Goal: Information Seeking & Learning: Learn about a topic

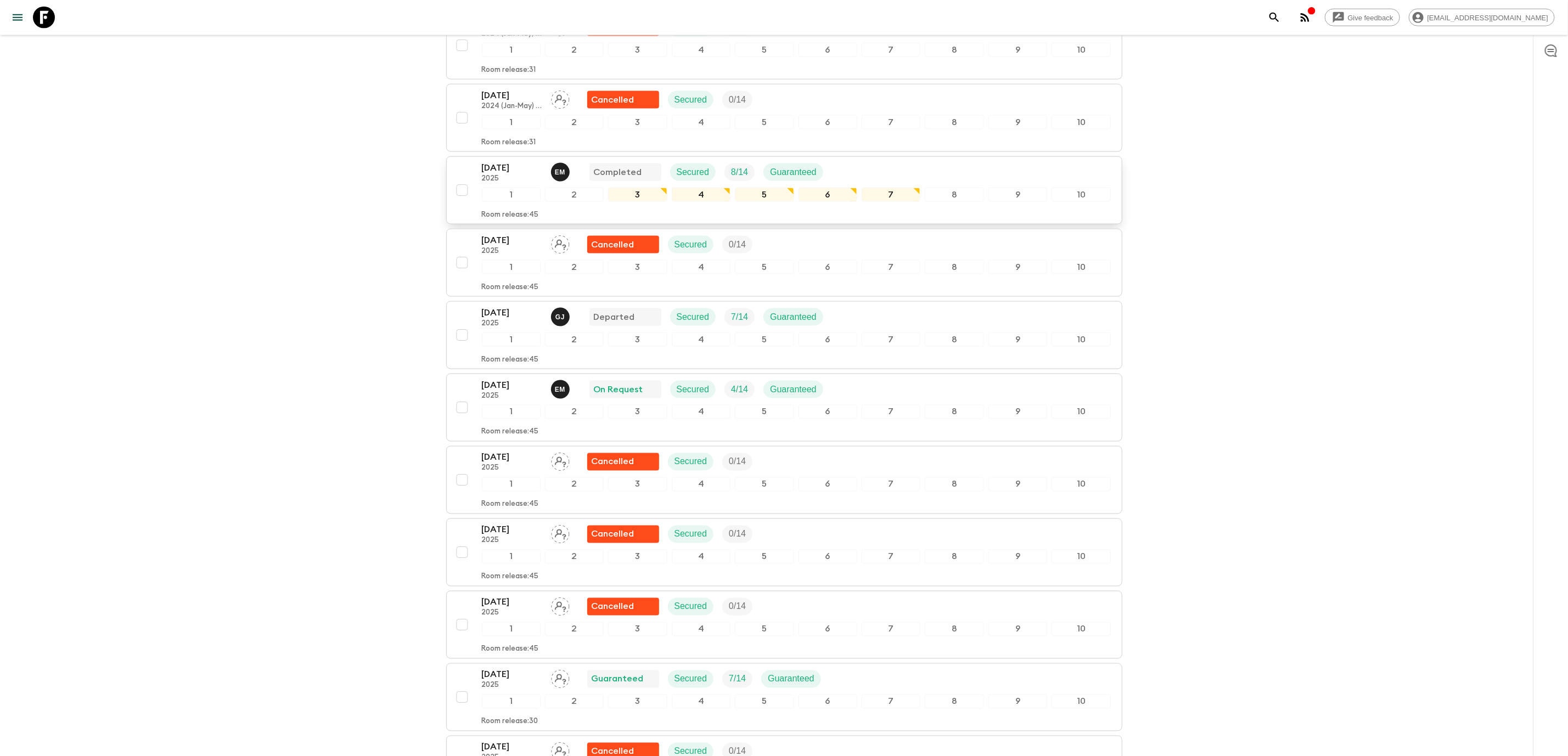
scroll to position [1234, 0]
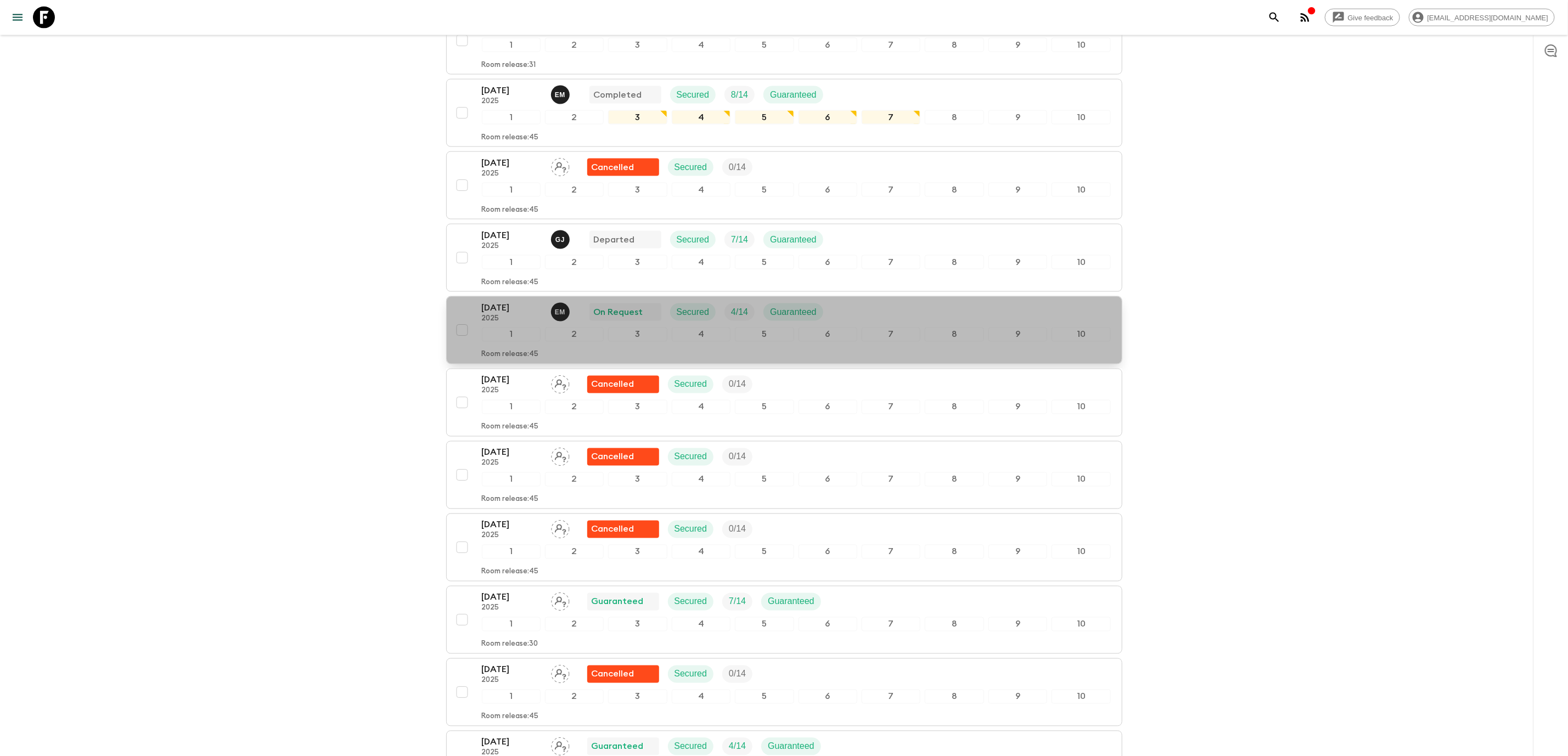
click at [517, 314] on p "[DATE]" at bounding box center [512, 308] width 60 height 13
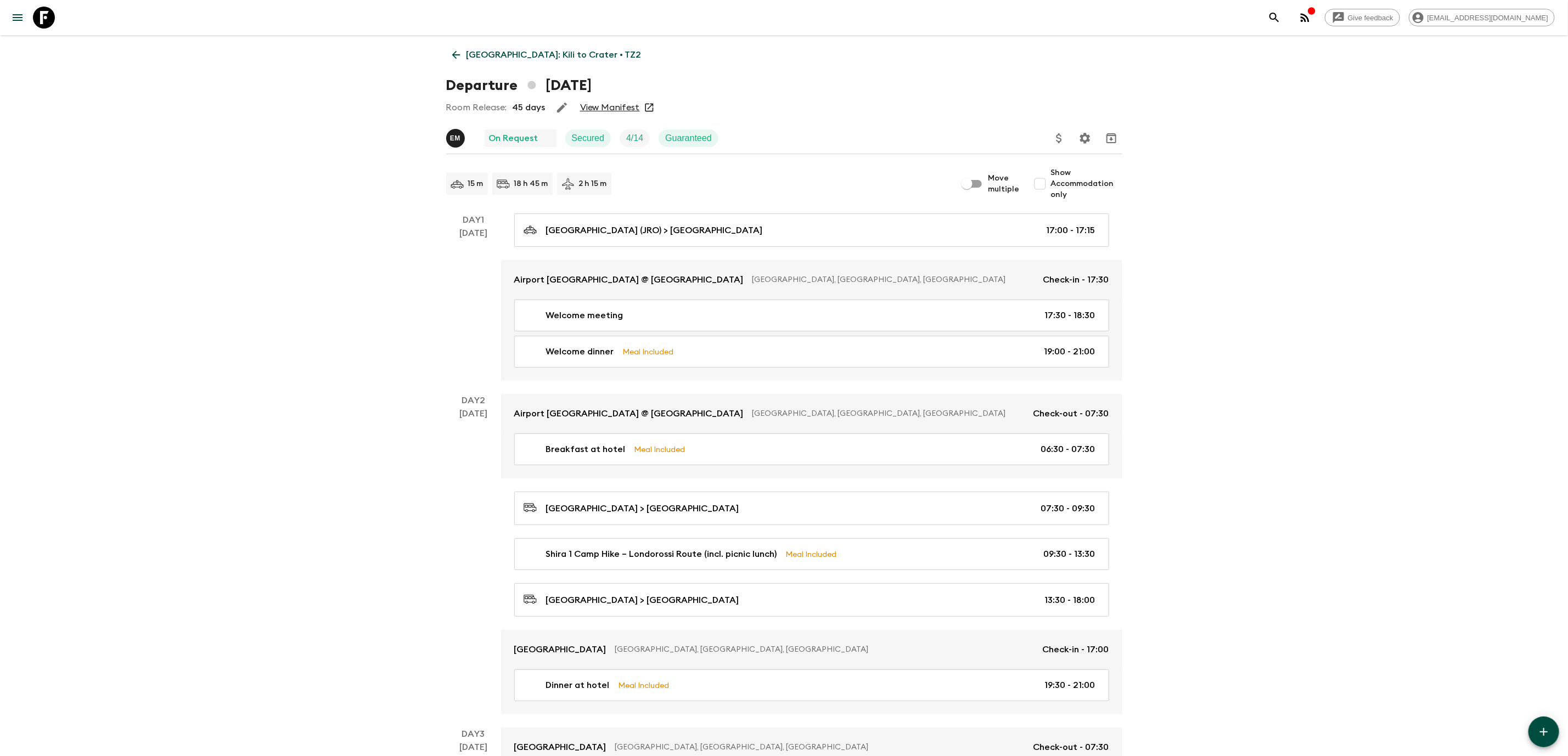
click at [555, 55] on p "[GEOGRAPHIC_DATA]: Kili to Crater • TZ2" at bounding box center [554, 55] width 175 height 13
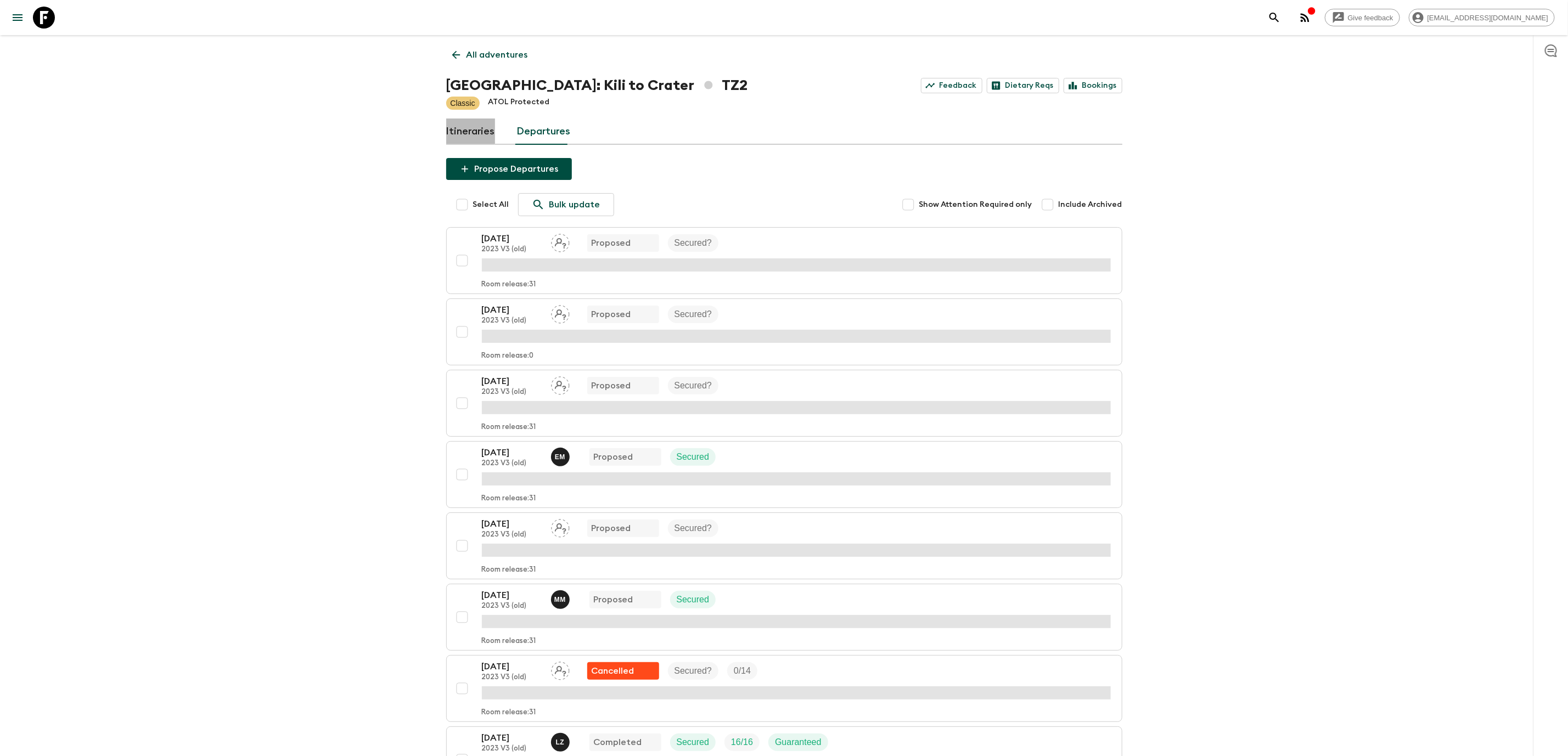
click at [488, 127] on link "Itineraries" at bounding box center [470, 131] width 49 height 26
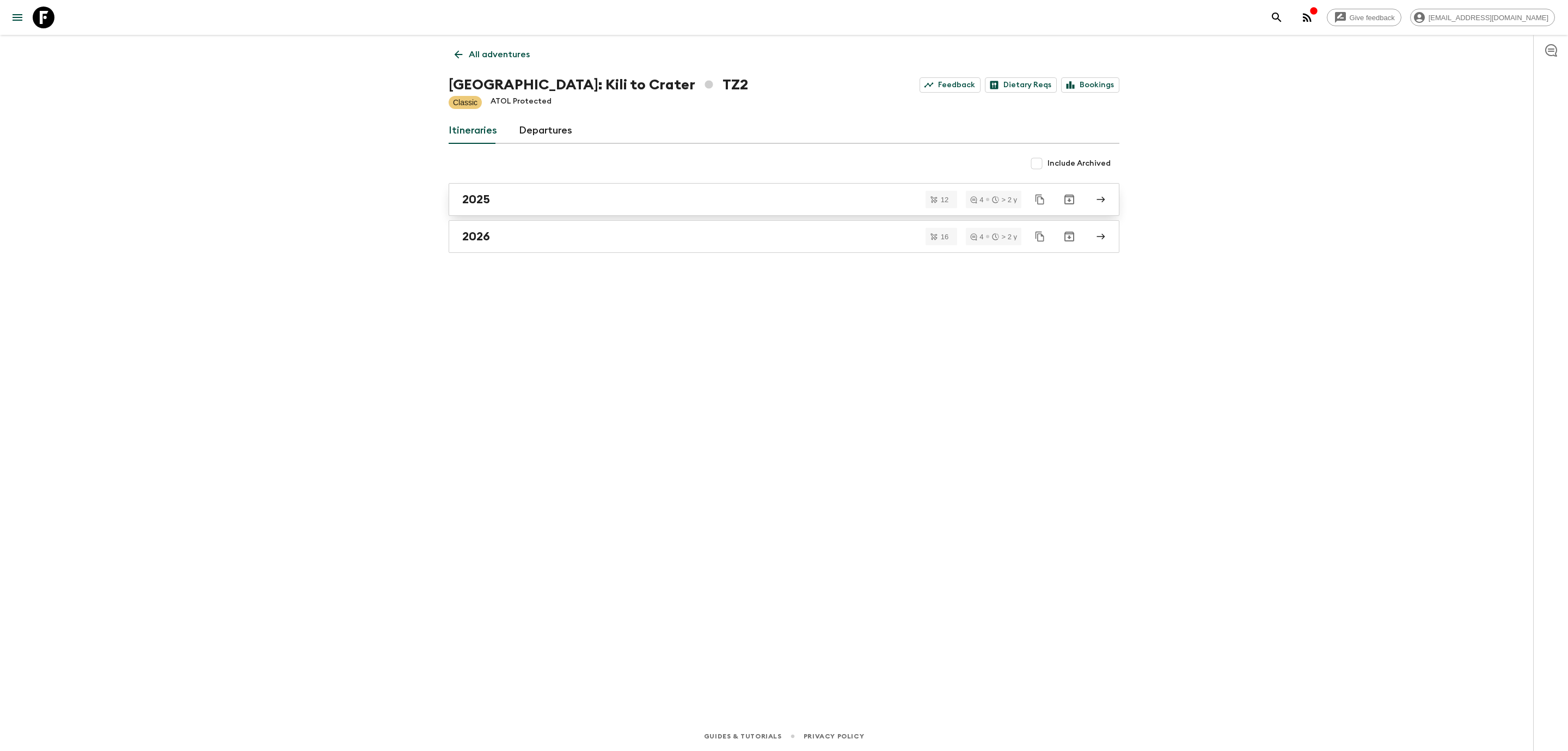
click at [509, 201] on div "2025" at bounding box center [774, 200] width 623 height 14
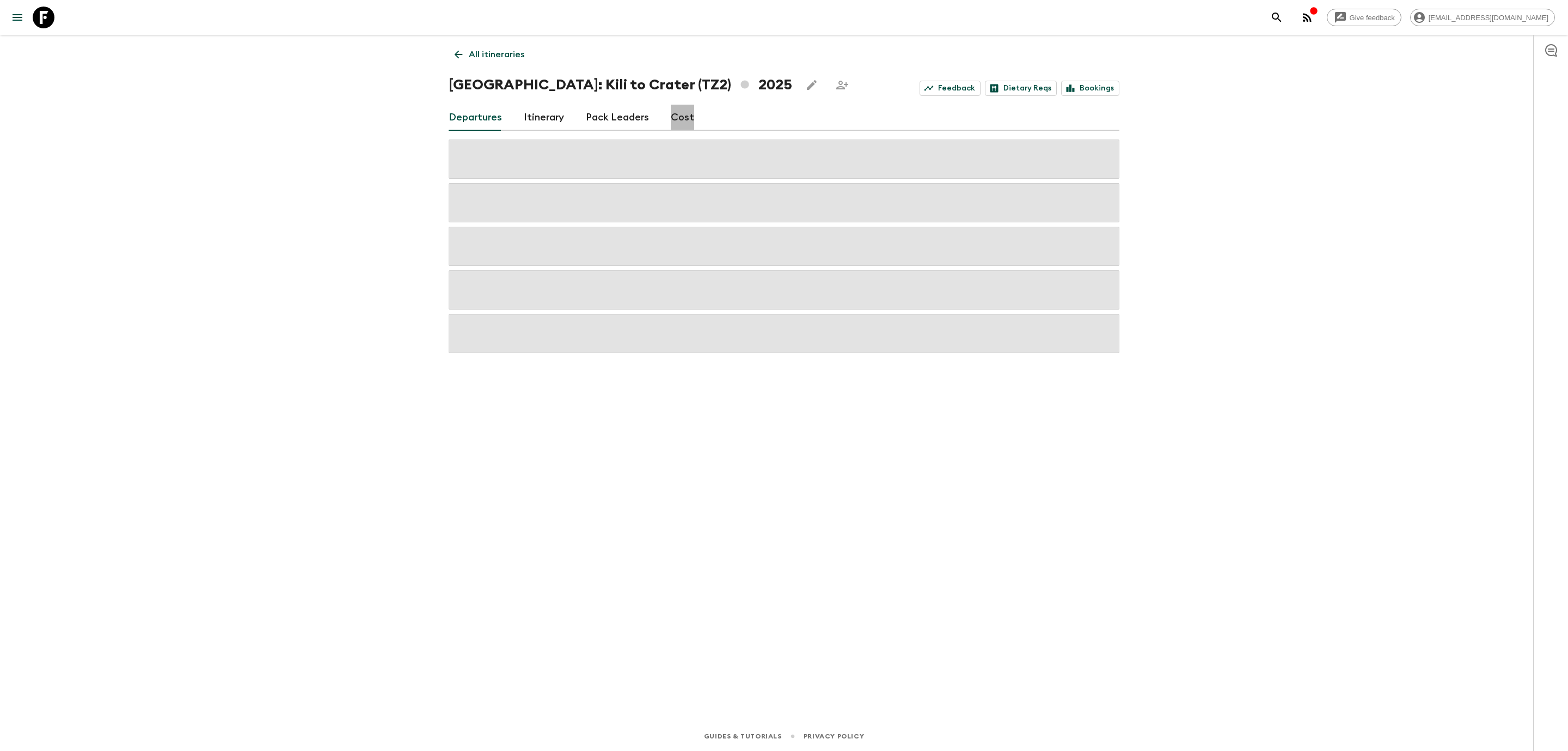
click at [671, 116] on link "Cost" at bounding box center [682, 117] width 23 height 26
